Goal: Task Accomplishment & Management: Manage account settings

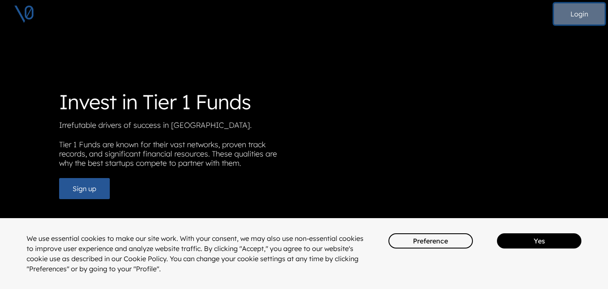
click at [578, 17] on button "Login" at bounding box center [579, 13] width 51 height 21
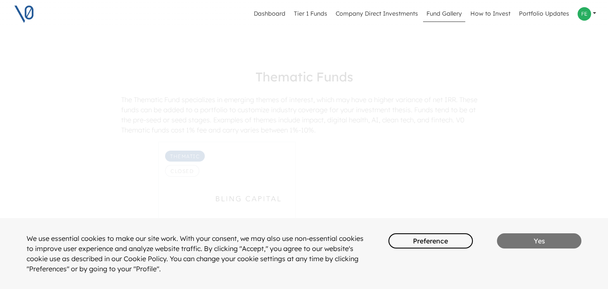
click at [520, 238] on button "Yes" at bounding box center [539, 240] width 84 height 15
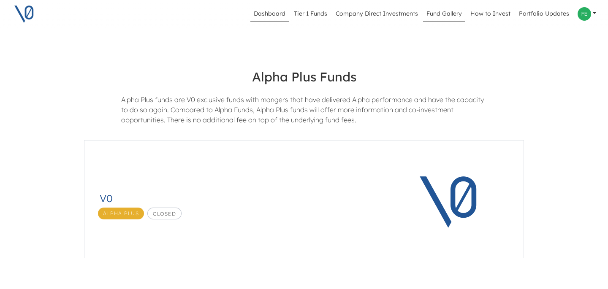
click at [272, 15] on link "Dashboard" at bounding box center [269, 14] width 38 height 16
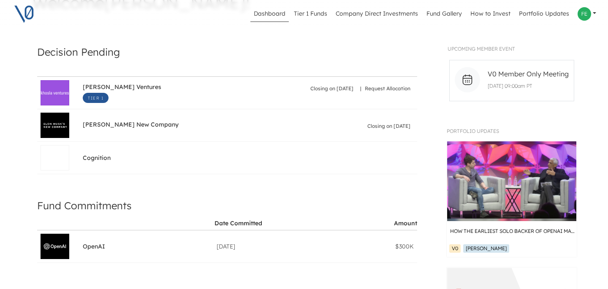
scroll to position [158, 0]
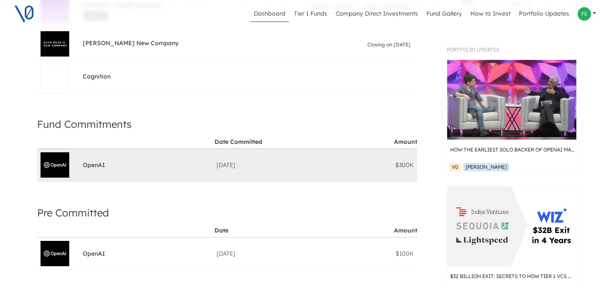
click at [272, 164] on div "[DATE]" at bounding box center [279, 165] width 127 height 8
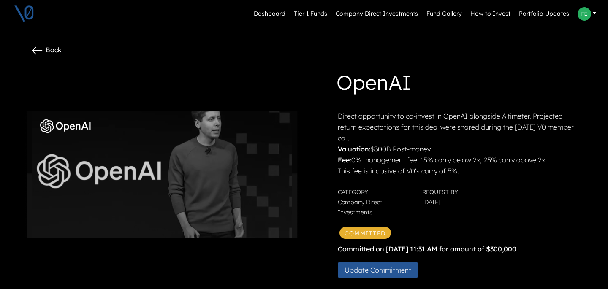
click at [421, 194] on div "Request By [DATE]" at bounding box center [459, 201] width 84 height 30
click at [381, 269] on button "Update Commitment" at bounding box center [378, 269] width 80 height 15
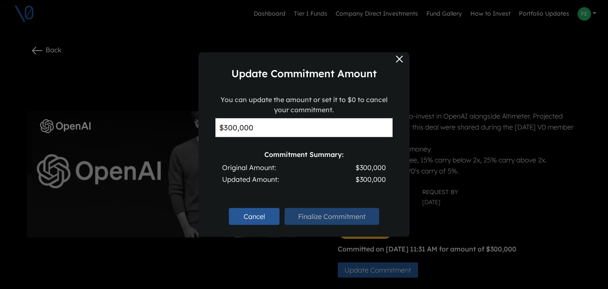
click at [289, 137] on div "You can update the amount or set it to $0 to cancel your commitment. $300,000 C…" at bounding box center [303, 144] width 177 height 98
click at [289, 131] on input "$300,000" at bounding box center [303, 127] width 177 height 19
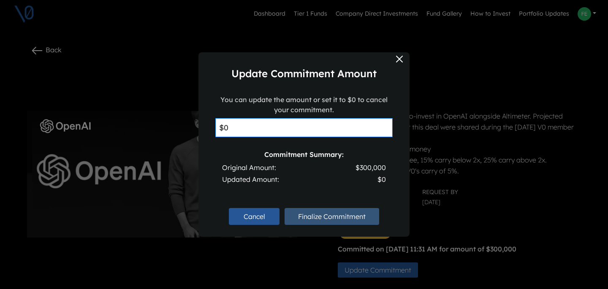
type input "$0"
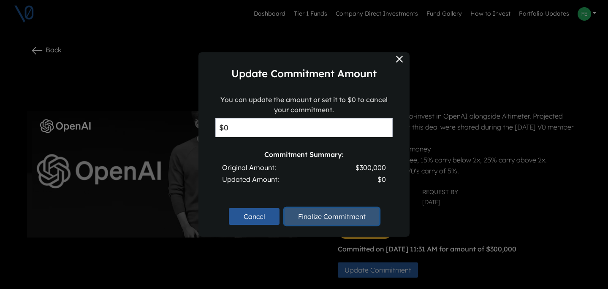
click at [343, 213] on button "Finalize Commitment" at bounding box center [331, 216] width 95 height 17
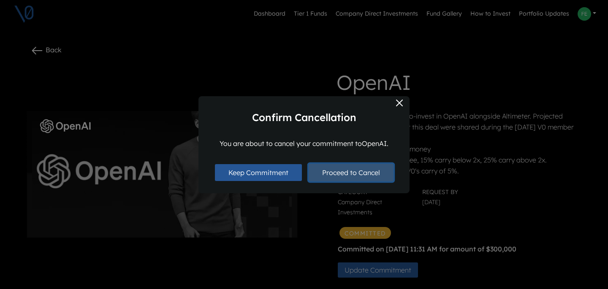
click at [351, 175] on button "Proceed to Cancel" at bounding box center [350, 173] width 85 height 18
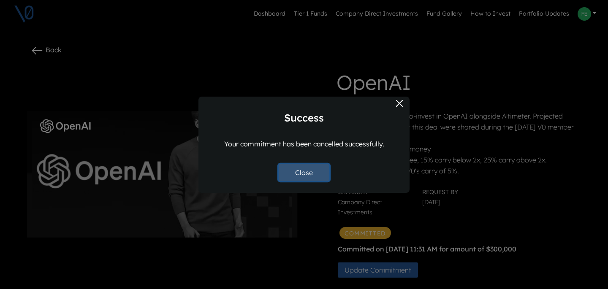
click at [305, 172] on button "Close" at bounding box center [303, 172] width 51 height 17
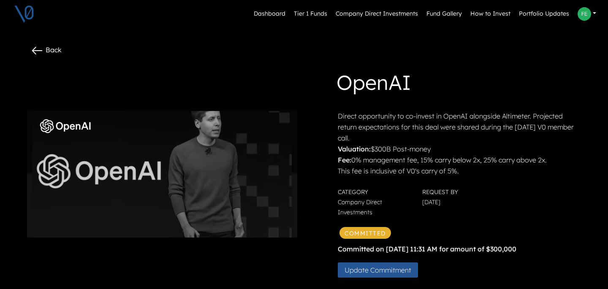
click at [592, 17] on link at bounding box center [586, 14] width 25 height 20
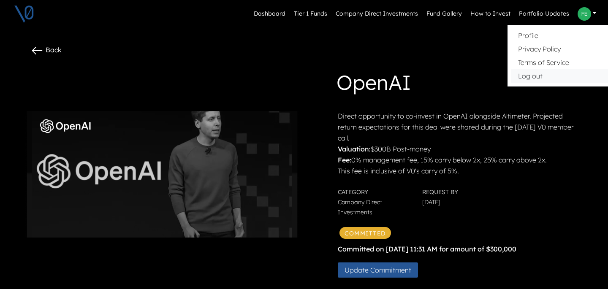
click at [540, 74] on button "Log out" at bounding box center [570, 76] width 119 height 14
